Goal: Information Seeking & Learning: Learn about a topic

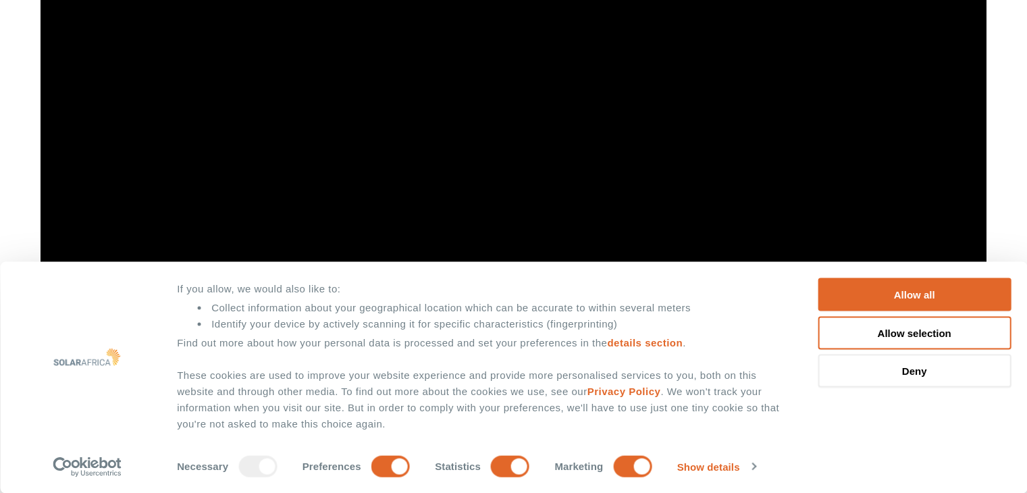
scroll to position [1215, 0]
click at [919, 292] on button "Allow all" at bounding box center [914, 294] width 193 height 33
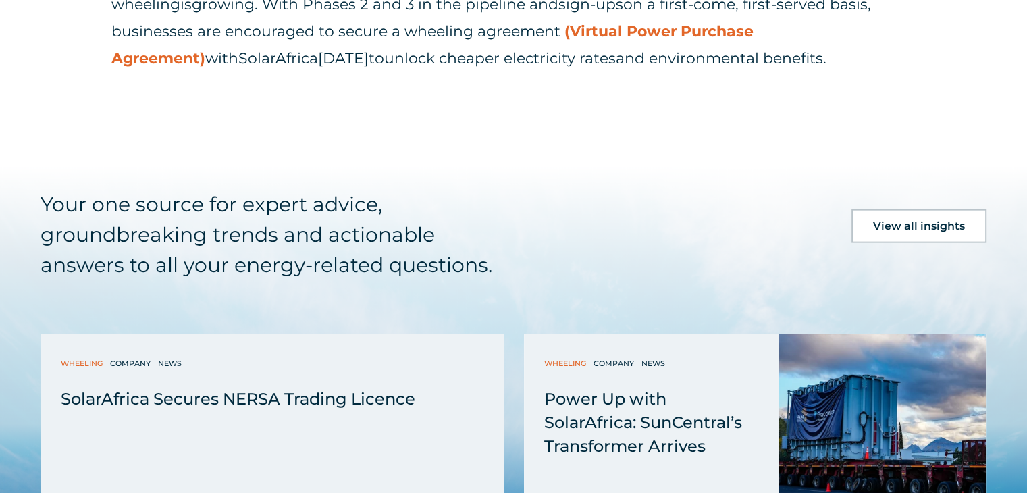
scroll to position [3376, 0]
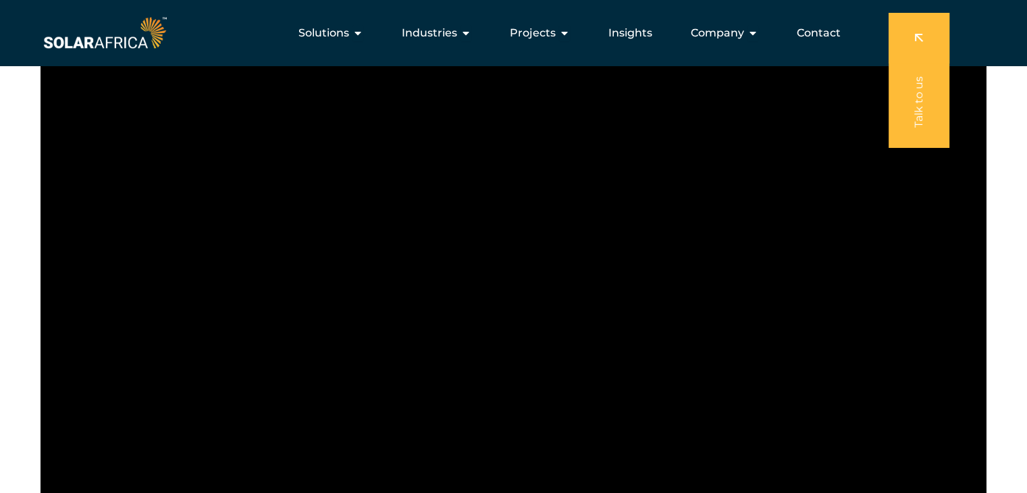
scroll to position [1148, 0]
